Goal: Task Accomplishment & Management: Manage account settings

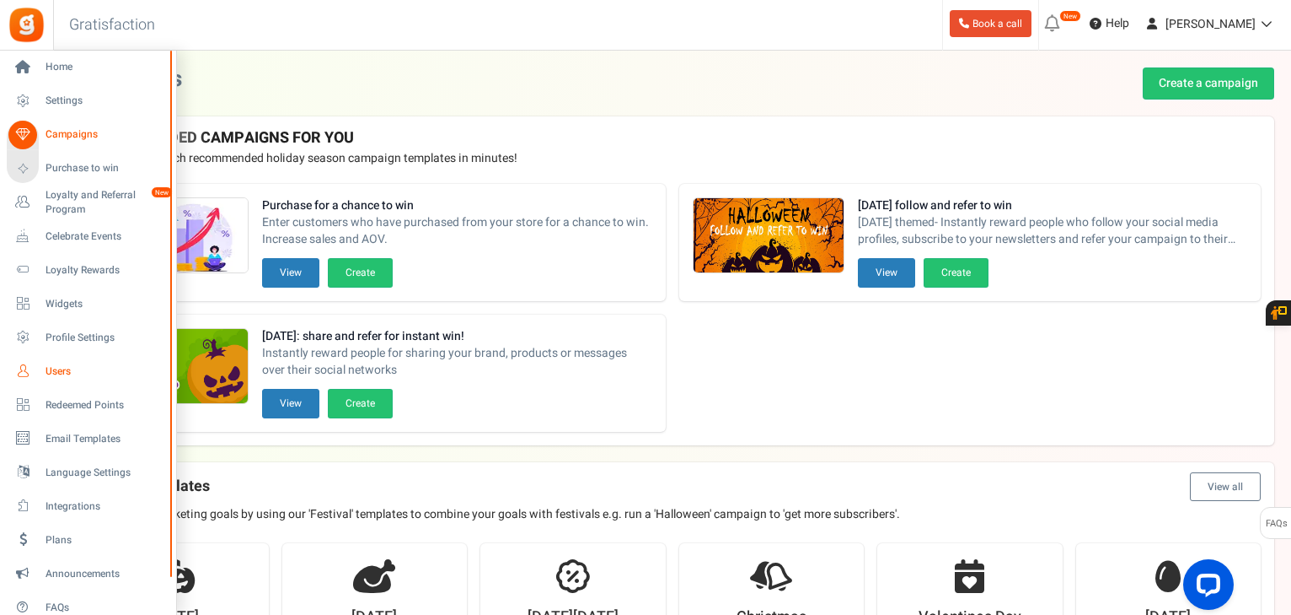
click at [56, 374] on span "Users" at bounding box center [105, 371] width 118 height 14
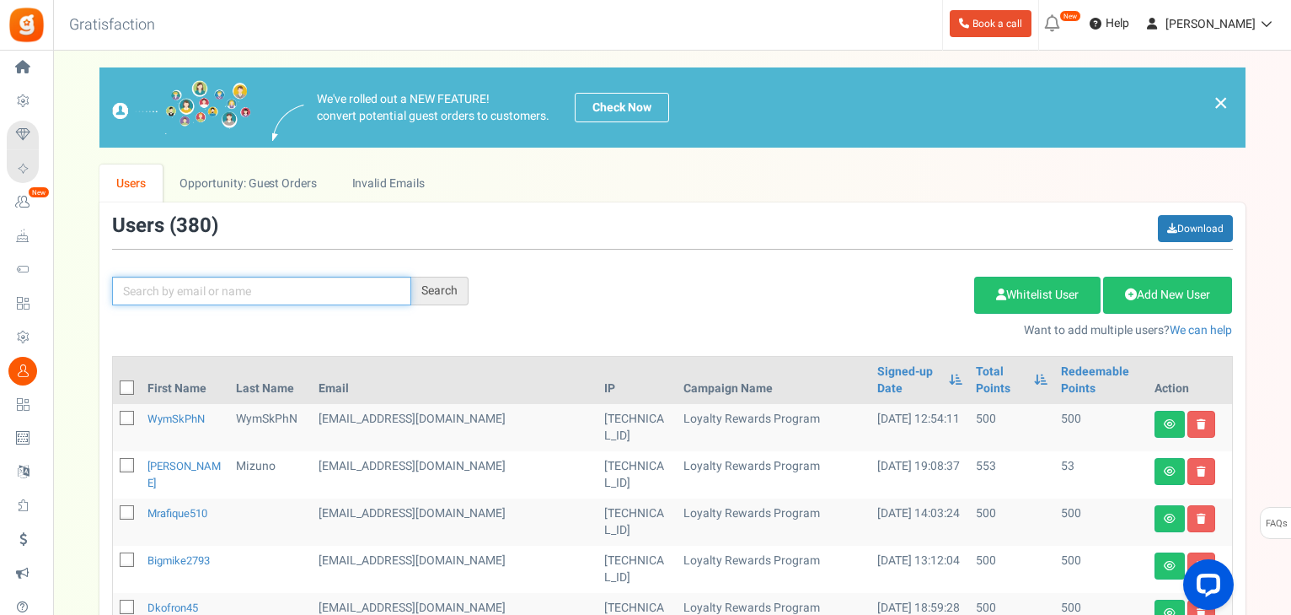
click at [307, 297] on input "text" at bounding box center [261, 291] width 299 height 29
type input "[PERSON_NAME]"
click at [442, 298] on div "Search" at bounding box center [439, 291] width 57 height 29
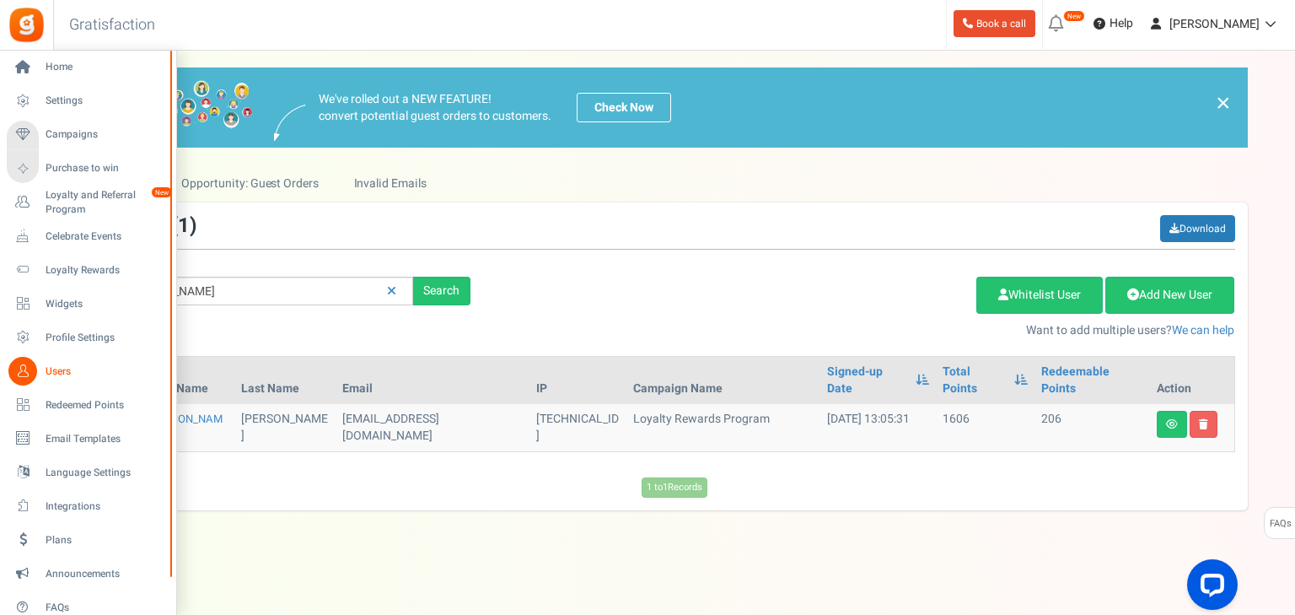
click at [50, 375] on span "Users" at bounding box center [105, 371] width 118 height 14
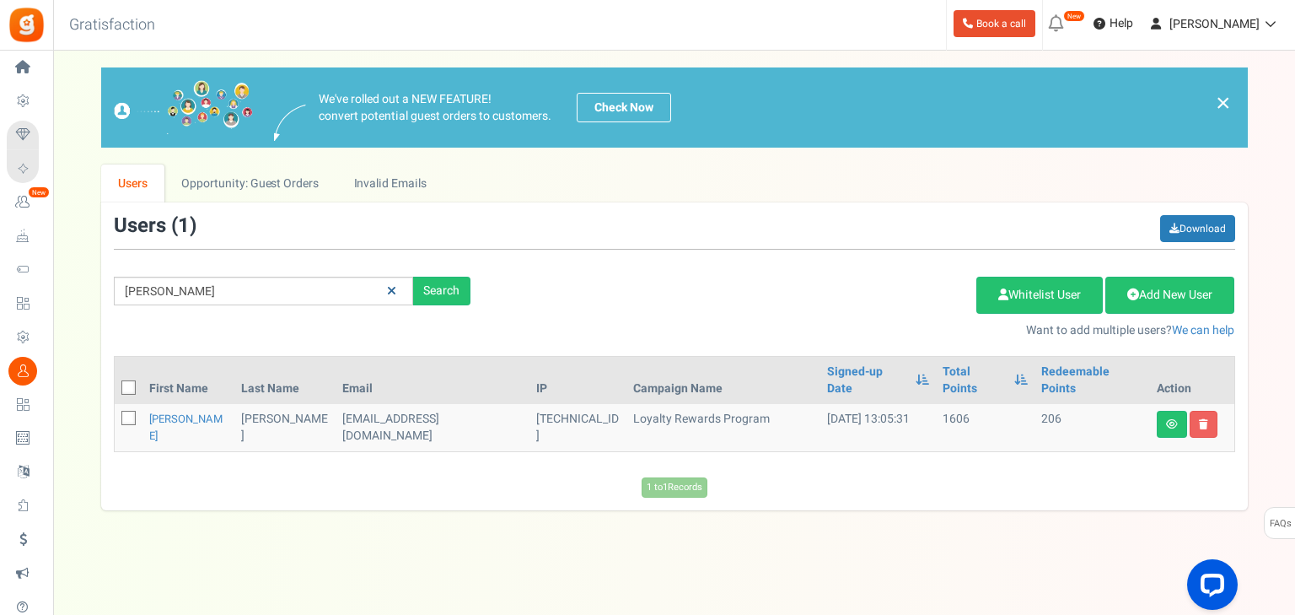
click at [390, 303] on link at bounding box center [392, 292] width 26 height 30
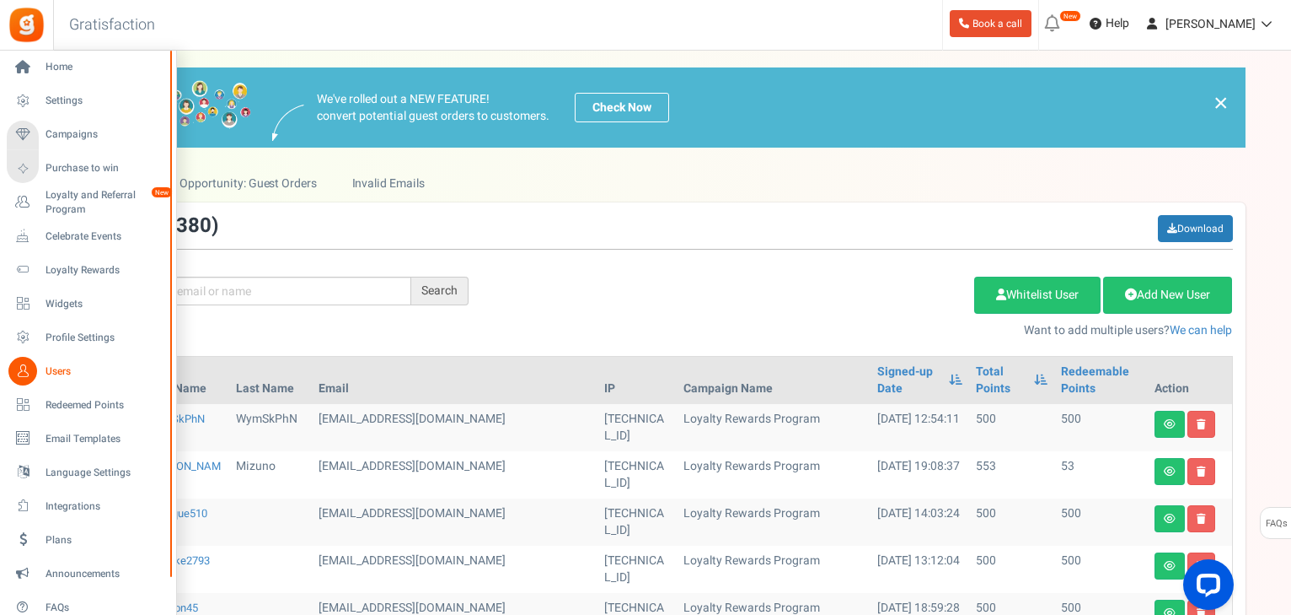
click at [52, 375] on span "Users" at bounding box center [105, 371] width 118 height 14
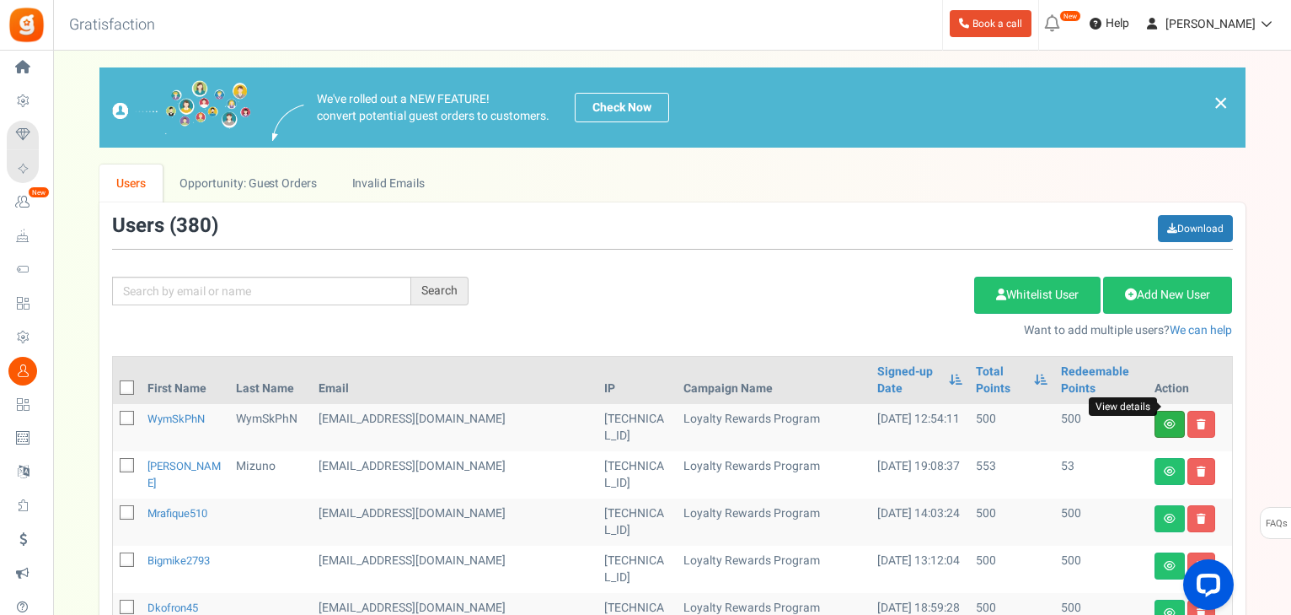
click at [1164, 419] on icon at bounding box center [1170, 424] width 12 height 10
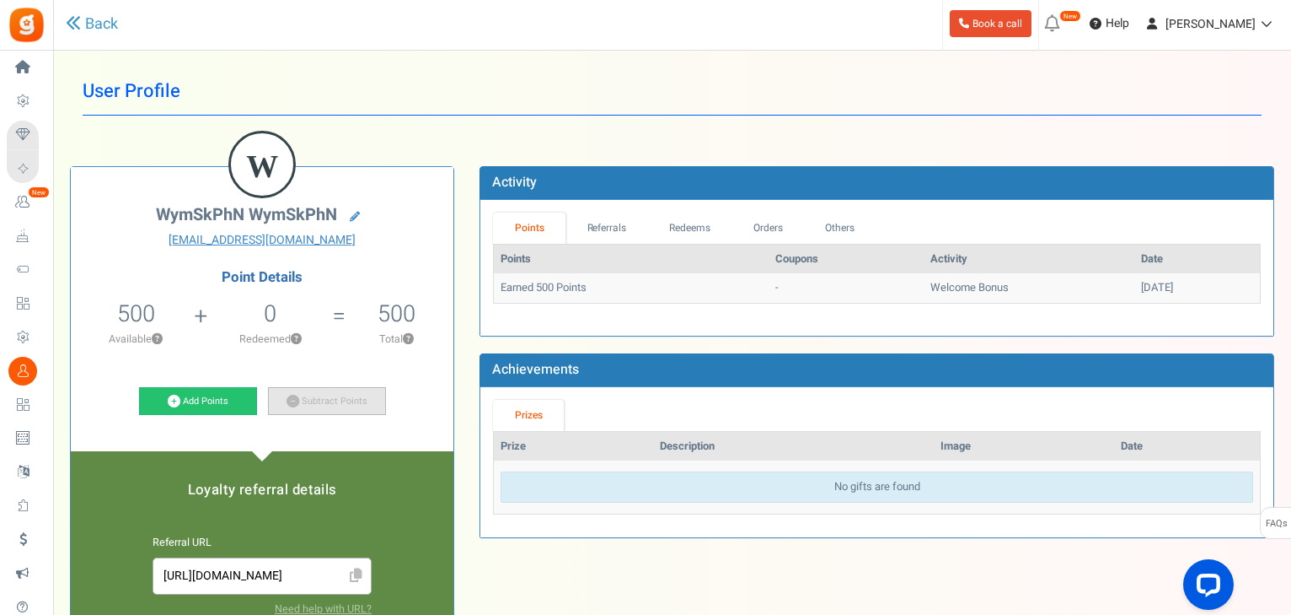
click at [323, 407] on link "Subtract Points" at bounding box center [327, 401] width 118 height 29
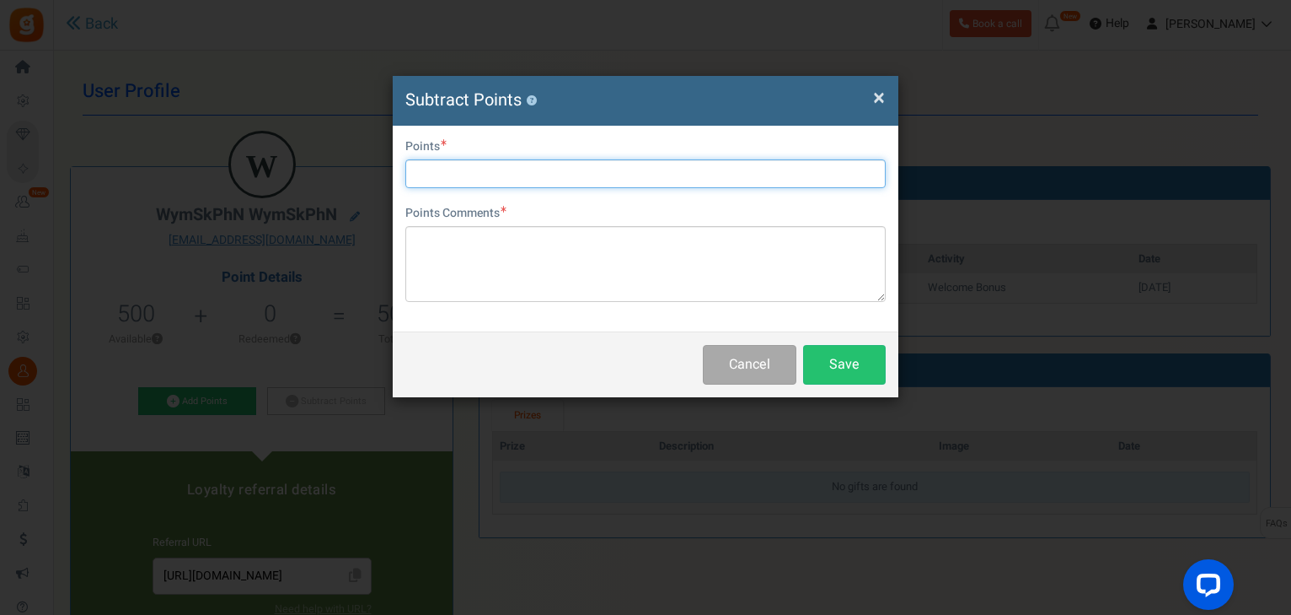
click at [473, 177] on input "text" at bounding box center [645, 173] width 481 height 29
type input "500"
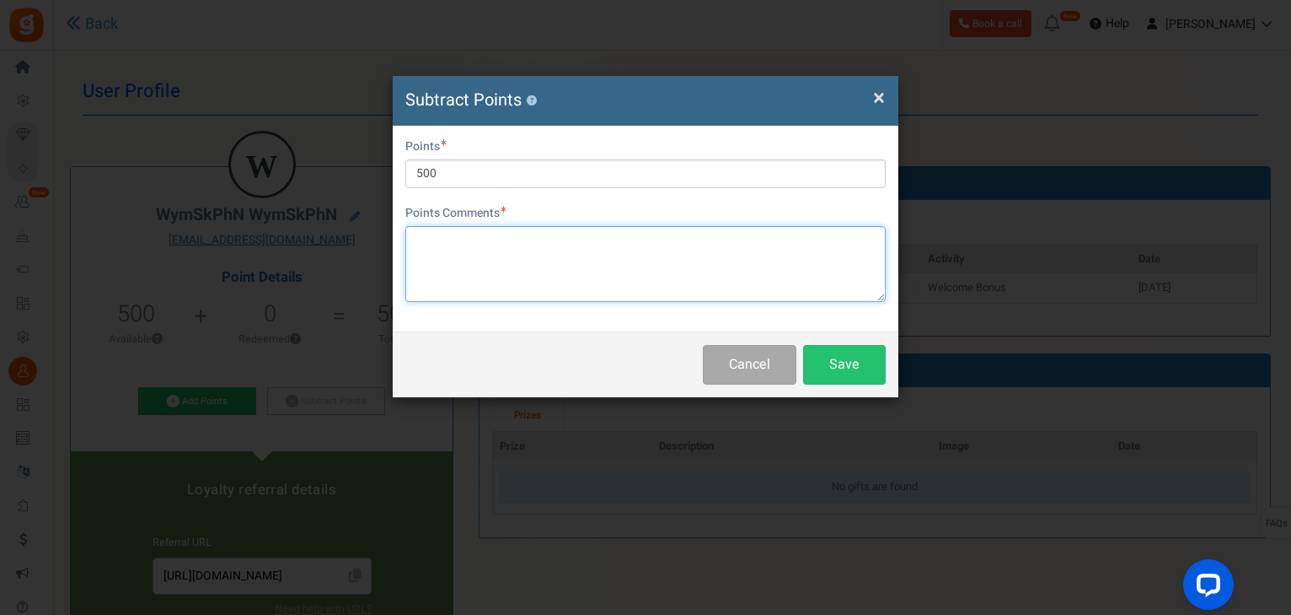
click at [509, 294] on textarea at bounding box center [645, 264] width 481 height 76
type textarea "BYE"
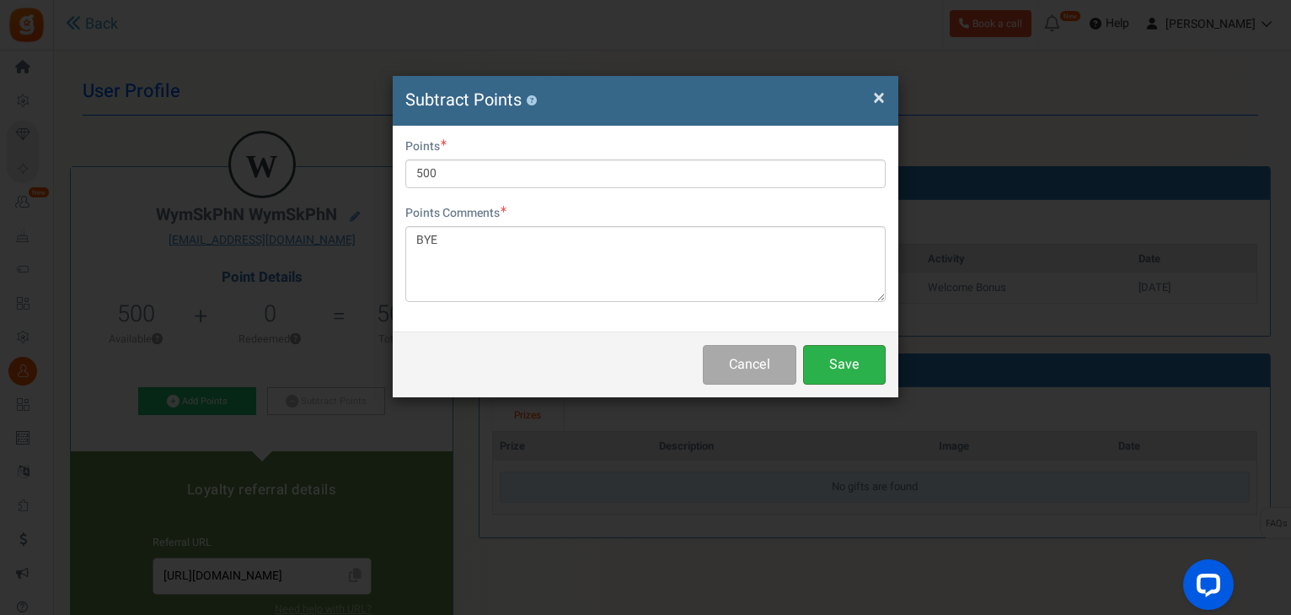
click at [840, 376] on button "Save" at bounding box center [844, 365] width 83 height 40
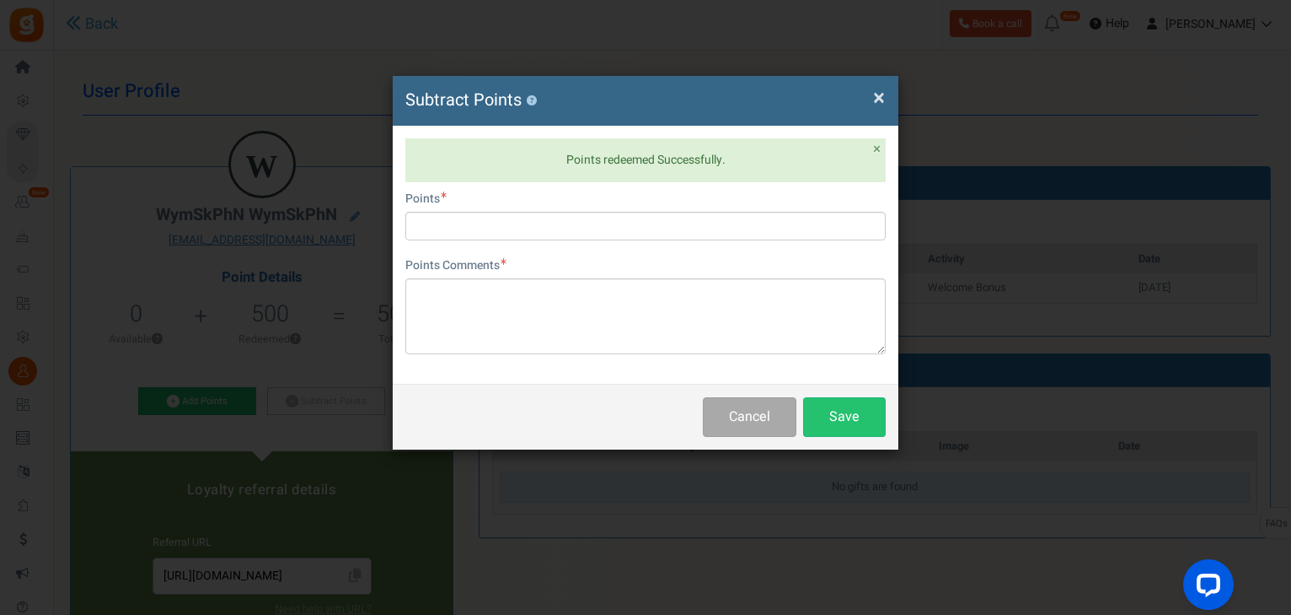
click at [874, 105] on span "×" at bounding box center [879, 98] width 12 height 32
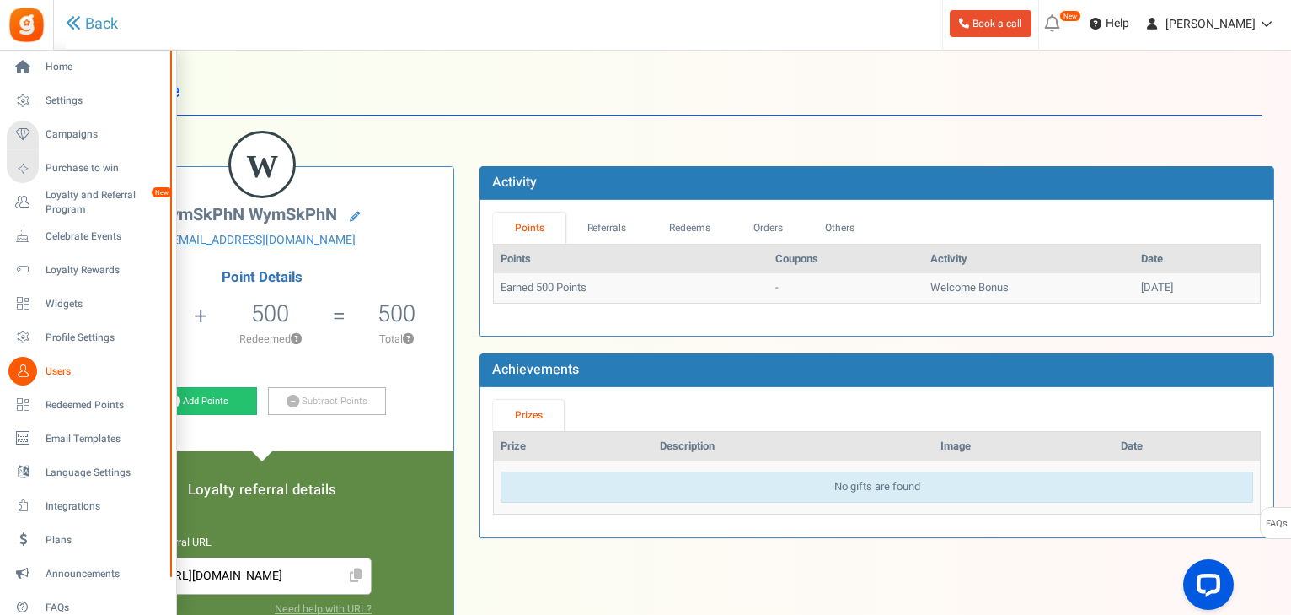
click at [53, 372] on span "Users" at bounding box center [105, 371] width 118 height 14
